Goal: Information Seeking & Learning: Learn about a topic

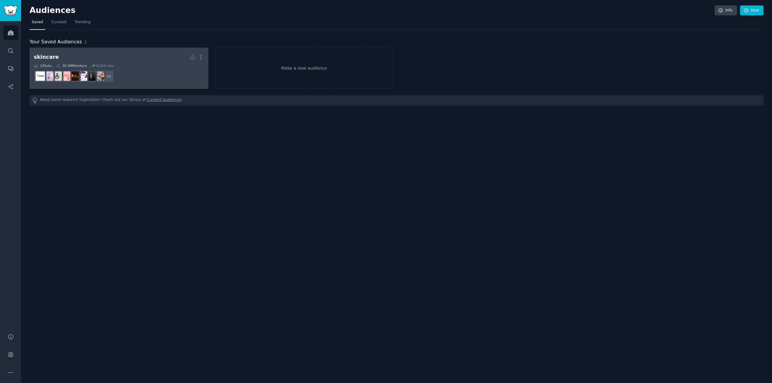
click at [125, 67] on div "23 Sub s 30.3M Members 0.25 % /mo" at bounding box center [119, 66] width 170 height 4
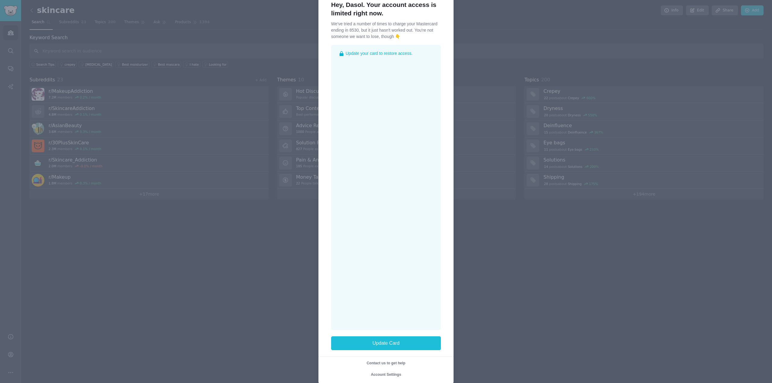
scroll to position [30, 0]
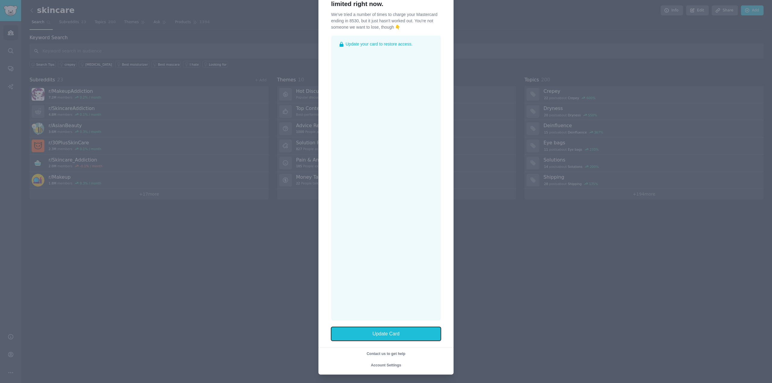
click at [417, 337] on button "Update Card" at bounding box center [386, 334] width 110 height 14
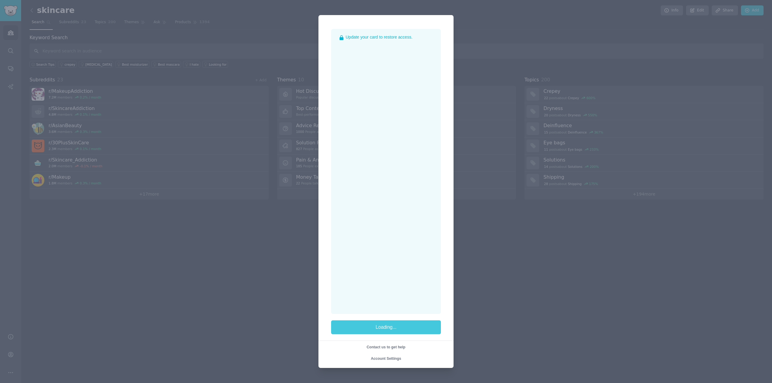
scroll to position [0, 0]
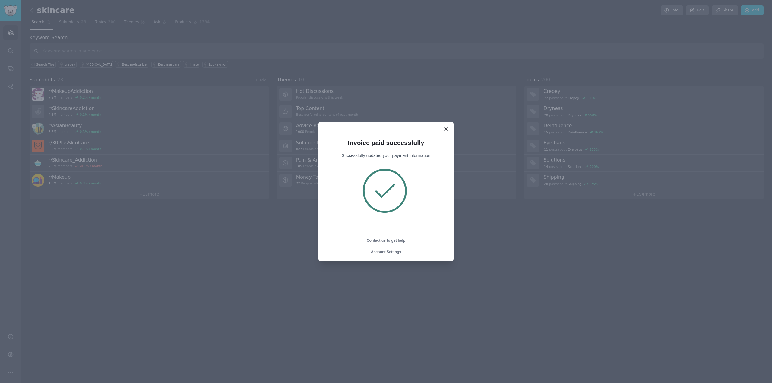
click at [448, 131] on icon at bounding box center [446, 129] width 6 height 6
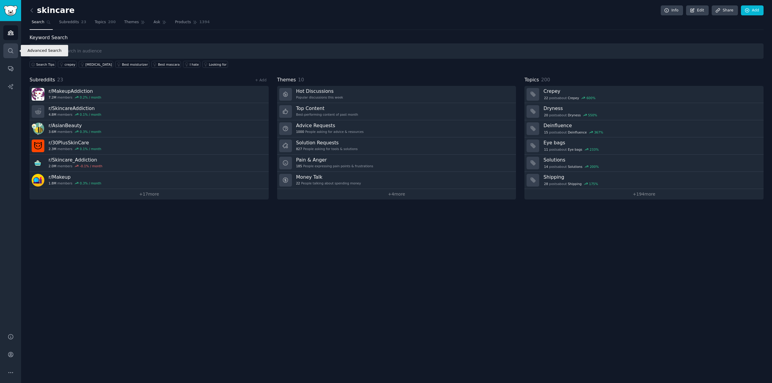
click at [11, 54] on link "Search" at bounding box center [10, 50] width 15 height 15
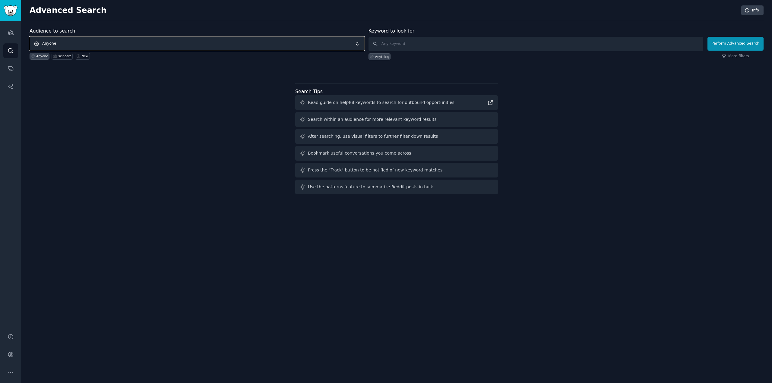
click at [67, 46] on span "Anyone" at bounding box center [197, 44] width 335 height 14
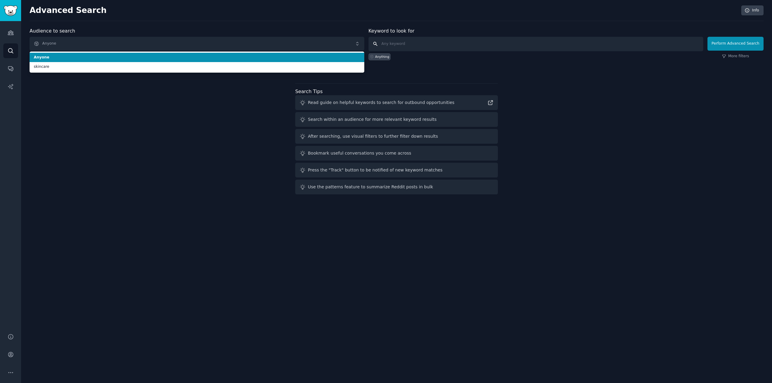
click at [410, 43] on input "text" at bounding box center [535, 44] width 335 height 14
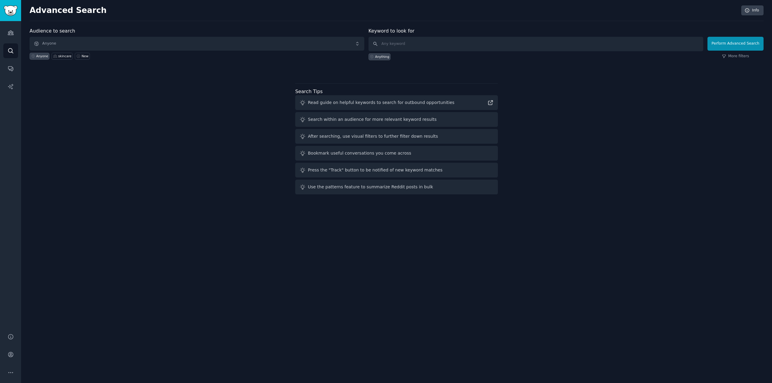
click at [263, 36] on div "Audience to search Anyone Anyone skincare New" at bounding box center [197, 43] width 335 height 33
click at [142, 42] on span "Anyone" at bounding box center [197, 44] width 335 height 14
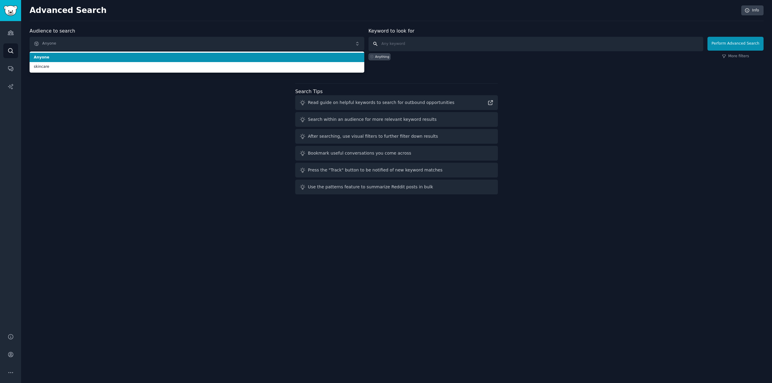
click at [492, 44] on input "text" at bounding box center [535, 44] width 335 height 14
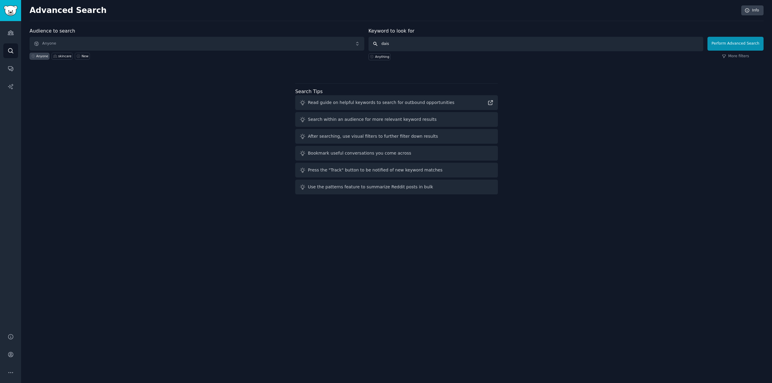
type input "daiso"
click button "Perform Advanced Search" at bounding box center [735, 44] width 56 height 14
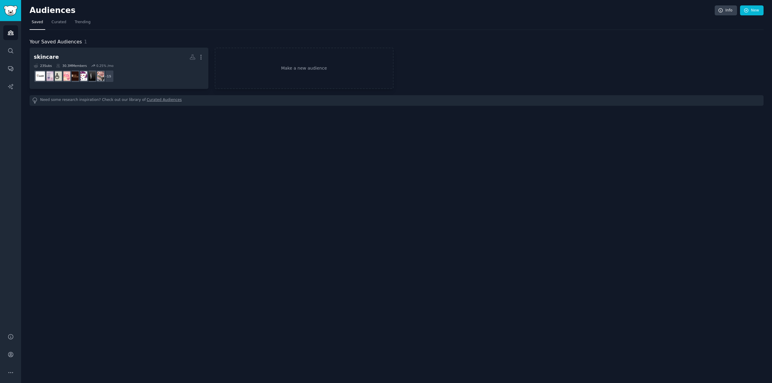
click at [3, 48] on div "Audiences Search Conversations AI Reports" at bounding box center [10, 173] width 21 height 305
click at [7, 49] on link "Search" at bounding box center [10, 50] width 15 height 15
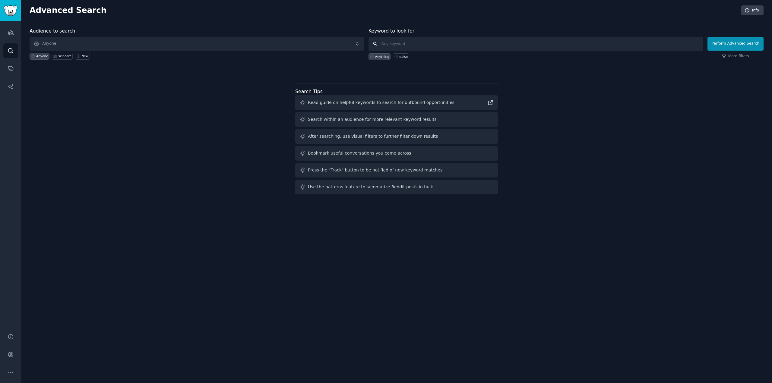
click at [423, 40] on input "text" at bounding box center [535, 44] width 335 height 14
type input "rice toner"
click button "Perform Advanced Search" at bounding box center [735, 44] width 56 height 14
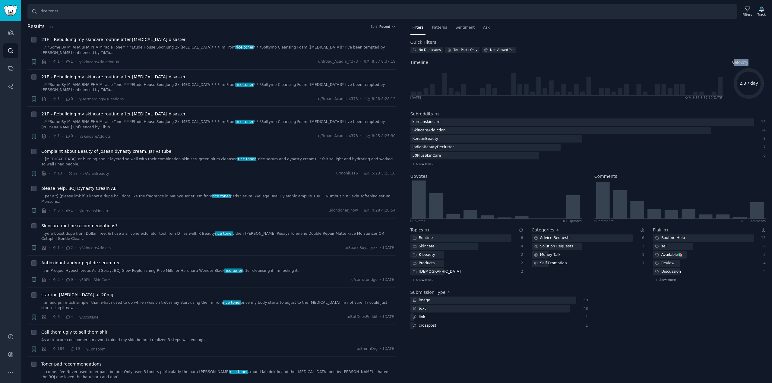
drag, startPoint x: 733, startPoint y: 63, endPoint x: 755, endPoint y: 62, distance: 21.7
click at [762, 60] on h2 "Velocity" at bounding box center [749, 62] width 34 height 6
drag, startPoint x: 68, startPoint y: 8, endPoint x: 37, endPoint y: 14, distance: 30.9
click at [37, 13] on input "rice toner" at bounding box center [382, 11] width 710 height 14
click at [19, 37] on div "Audiences Search Conversations AI Reports" at bounding box center [10, 173] width 21 height 305
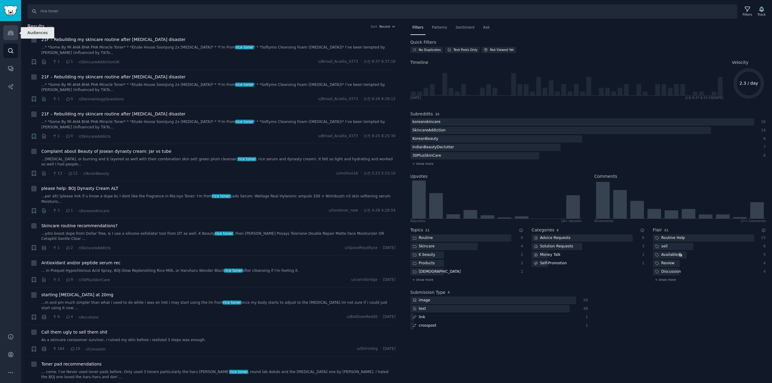
click at [3, 31] on link "Audiences" at bounding box center [10, 32] width 15 height 15
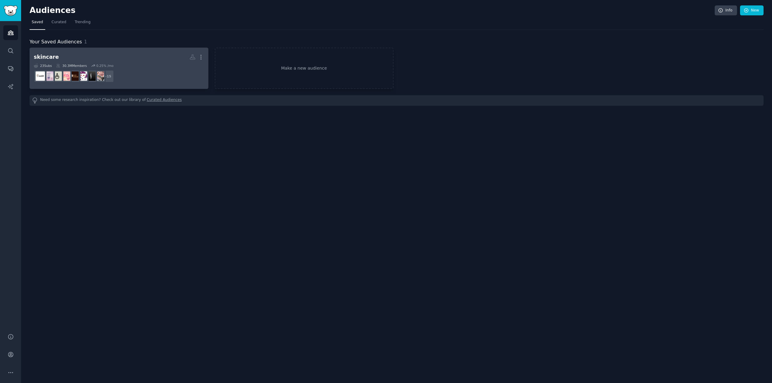
click at [109, 59] on h2 "skincare More" at bounding box center [119, 57] width 170 height 11
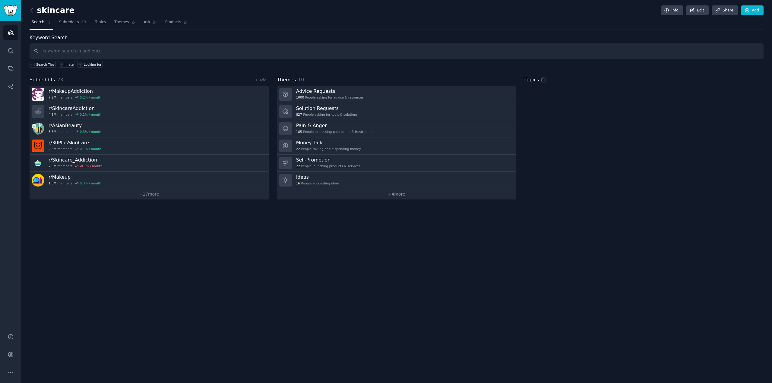
click at [116, 51] on input "text" at bounding box center [397, 50] width 734 height 15
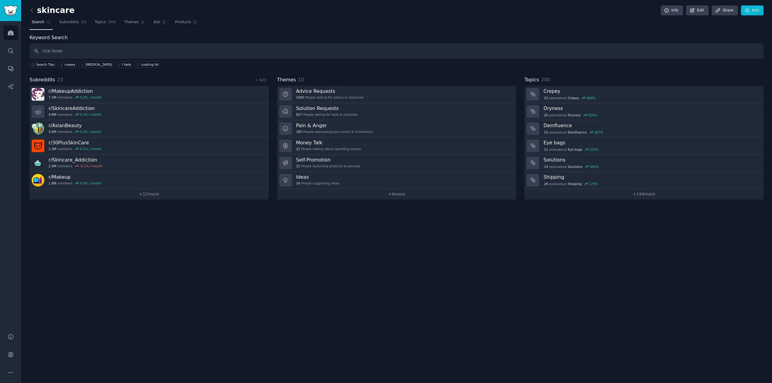
type input "rice toner"
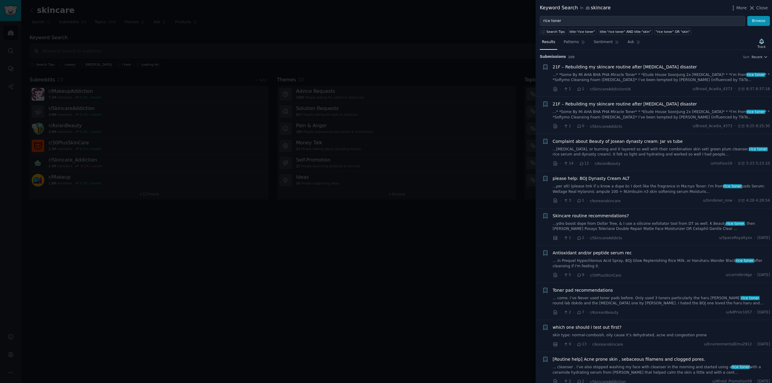
click at [612, 80] on link "...* *Some By Mi AHA BHA PHA Miracle Toner* * *Etude House SoonJung 2x [MEDICAL…" at bounding box center [661, 77] width 217 height 11
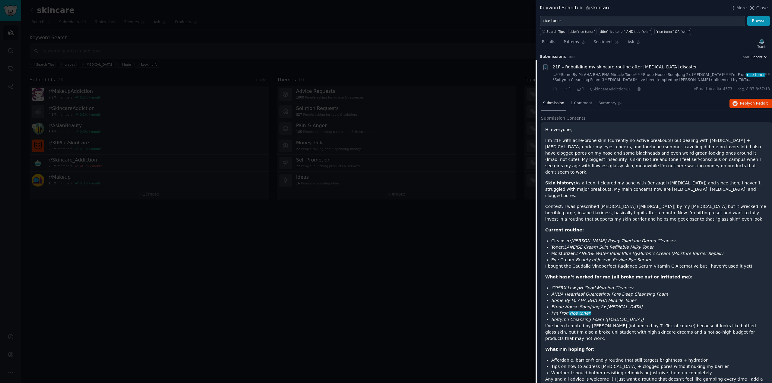
click at [757, 59] on span "Recent" at bounding box center [756, 57] width 11 height 4
click at [728, 80] on p "Upvotes" at bounding box center [727, 79] width 15 height 5
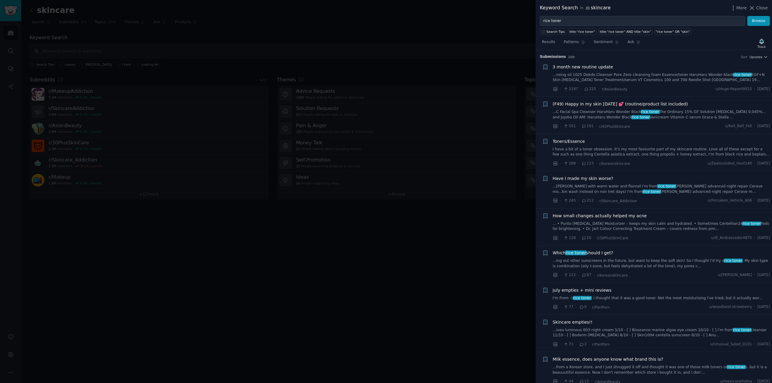
click at [601, 80] on link "...nsing oil 1025 Dokdo Cleanser Pore Zero cleansing foam Essence/toner HaruHar…" at bounding box center [661, 77] width 217 height 11
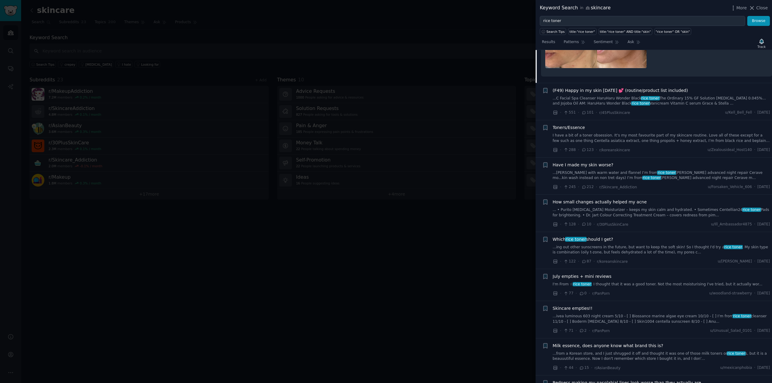
scroll to position [251, 0]
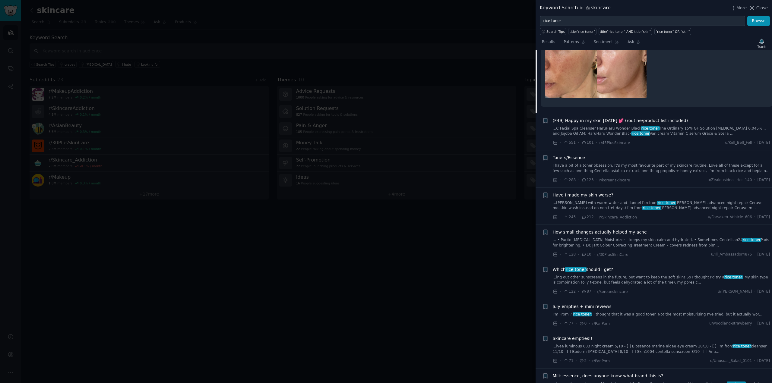
click at [635, 126] on link "...C Facial Spa Cleanser HaruHaru Wonder Black rice toner The Ordinary 15% GF S…" at bounding box center [661, 131] width 217 height 11
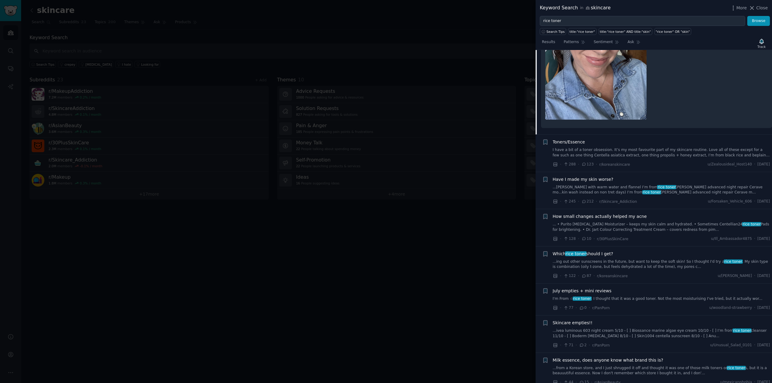
scroll to position [318, 0]
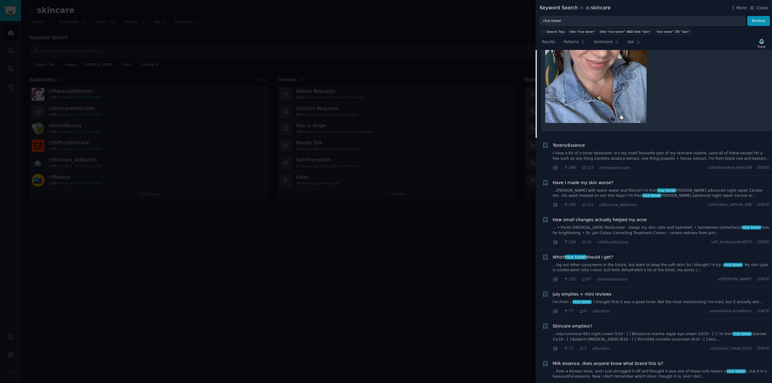
click at [652, 195] on link "...[PERSON_NAME] with warm water and flannel I’m from rice toner [PERSON_NAME] …" at bounding box center [661, 193] width 217 height 11
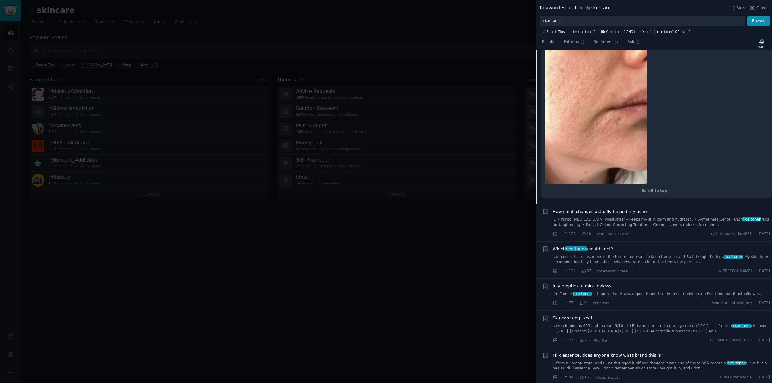
scroll to position [392, 0]
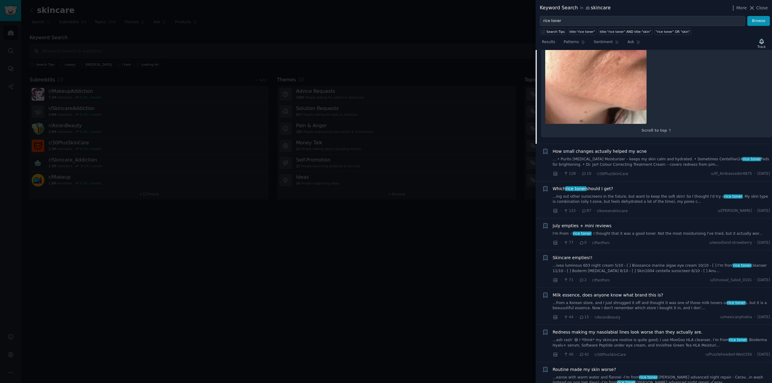
click at [652, 195] on link "...ing out other sunscreens in the future, but want to keep the soft skin! So I…" at bounding box center [661, 199] width 217 height 11
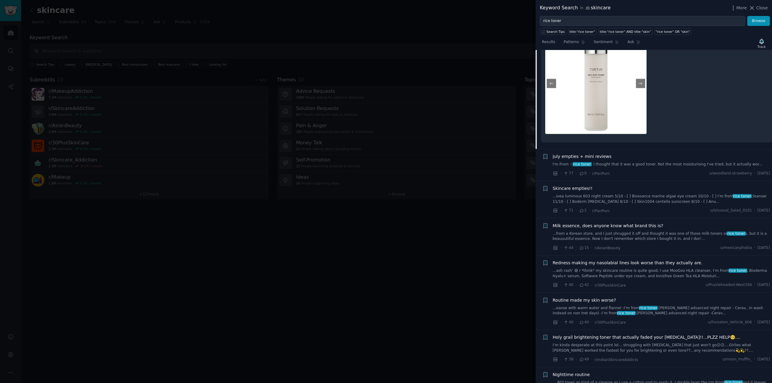
scroll to position [557, 0]
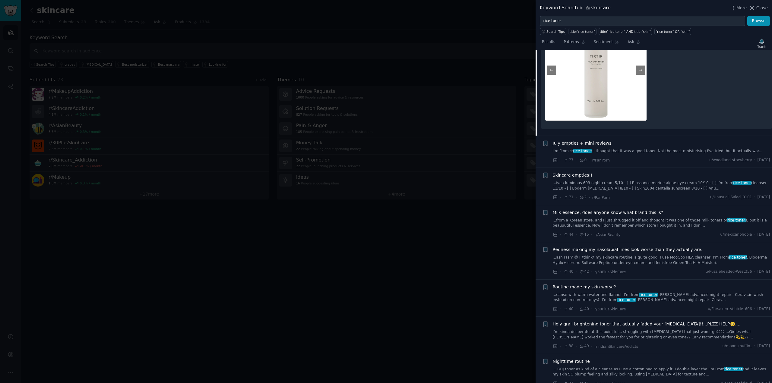
click at [650, 151] on link "I'm From ☆ rice toner : I thought that it was a good toner. Not the most moistu…" at bounding box center [661, 151] width 217 height 5
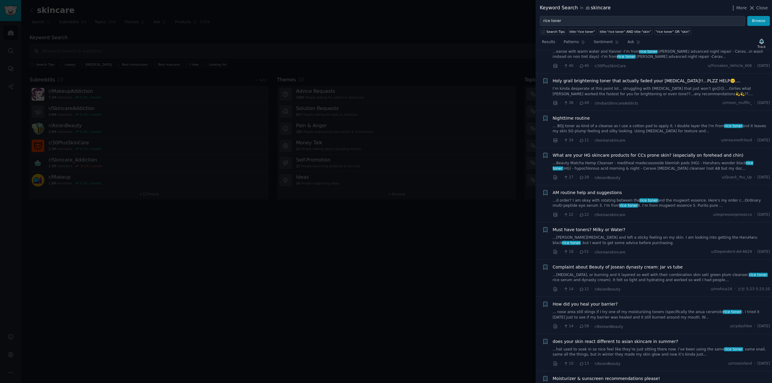
scroll to position [745, 0]
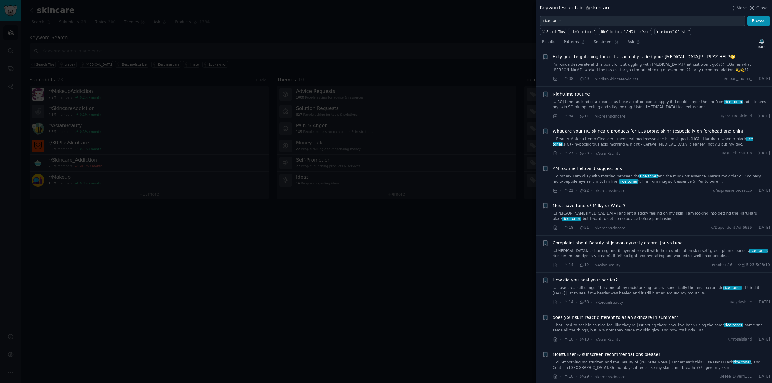
click at [631, 62] on link "I’m kinda desperate at this point lol... struggling with [MEDICAL_DATA] that ju…" at bounding box center [661, 67] width 217 height 11
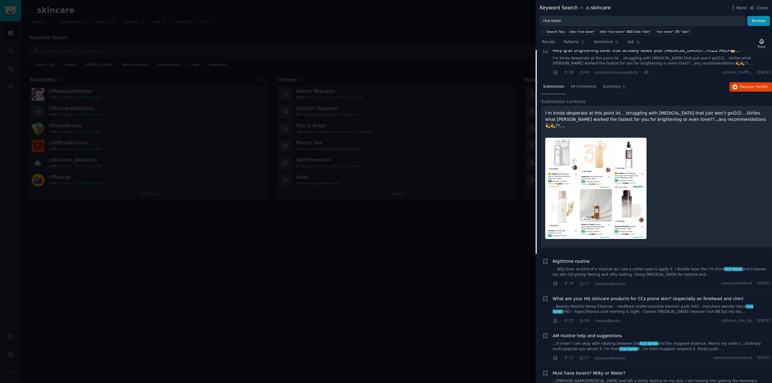
scroll to position [414, 0]
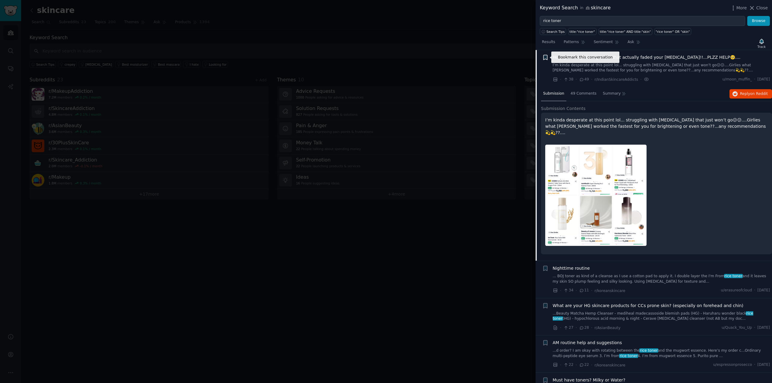
click at [546, 55] on icon "button" at bounding box center [545, 57] width 4 height 5
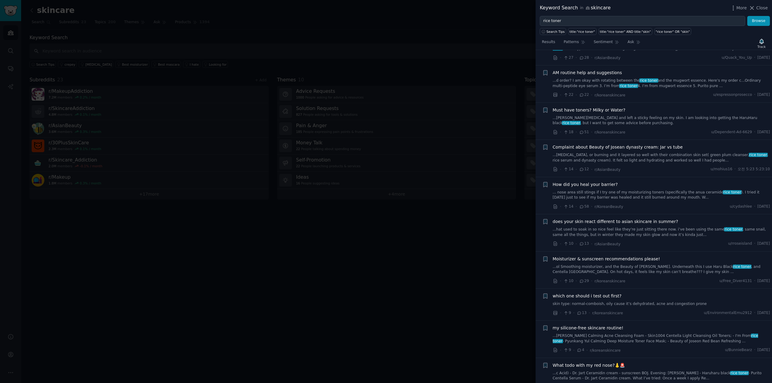
scroll to position [715, 0]
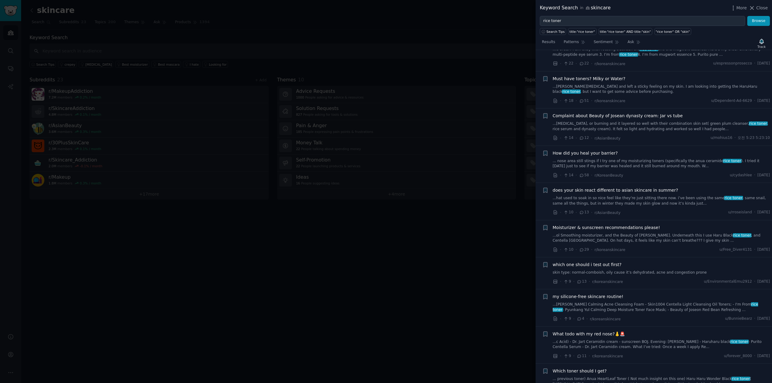
click at [638, 196] on link "...hat used to soak in so nice feel like they’re just sitting there now. i’ve b…" at bounding box center [661, 201] width 217 height 11
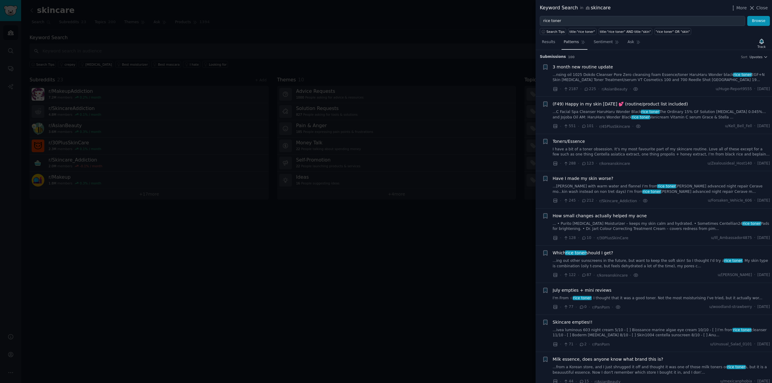
click at [571, 42] on span "Patterns" at bounding box center [570, 41] width 15 height 5
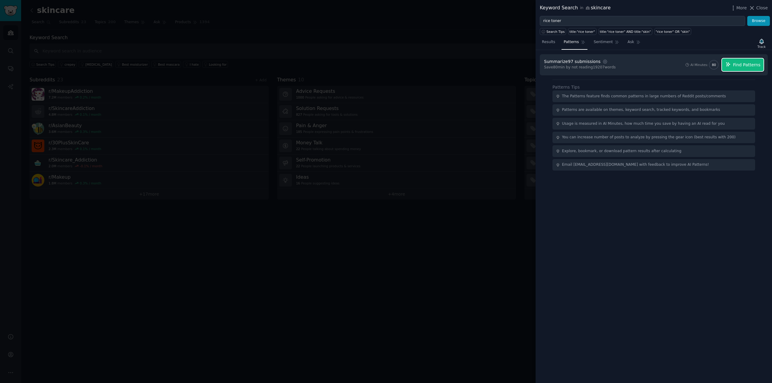
click at [744, 66] on span "Find Patterns" at bounding box center [746, 65] width 27 height 6
